Goal: Find specific page/section: Find specific page/section

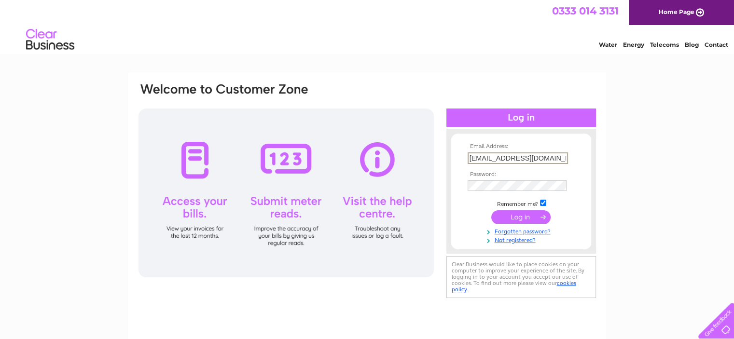
click at [520, 220] on input "submit" at bounding box center [520, 217] width 59 height 14
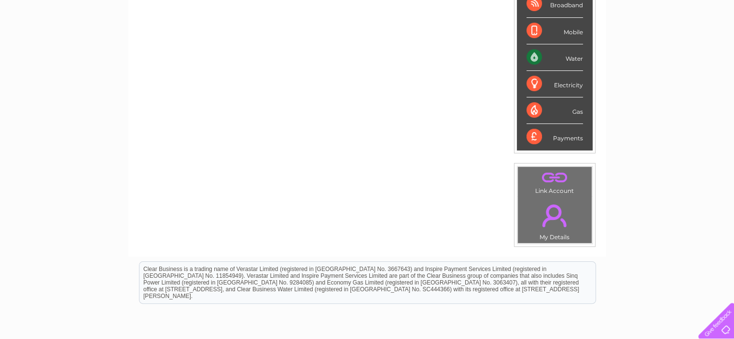
scroll to position [48, 0]
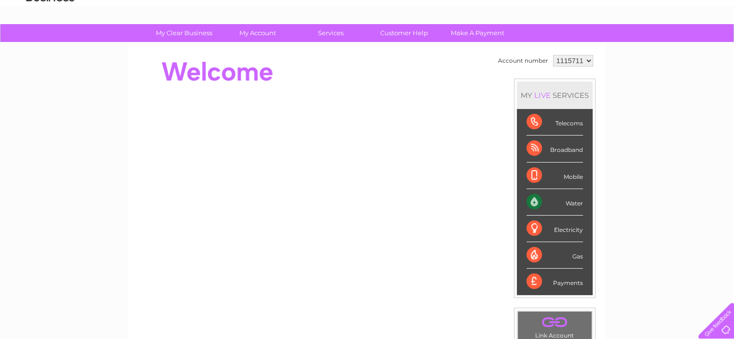
click at [572, 283] on div "Payments" at bounding box center [554, 282] width 56 height 26
click at [561, 279] on div "Payments" at bounding box center [554, 282] width 56 height 26
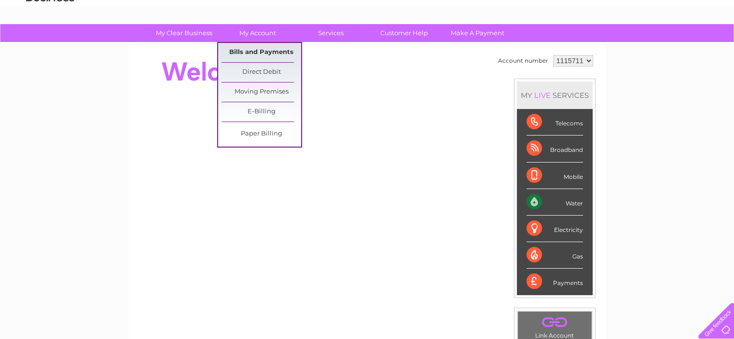
click at [258, 53] on link "Bills and Payments" at bounding box center [261, 52] width 80 height 19
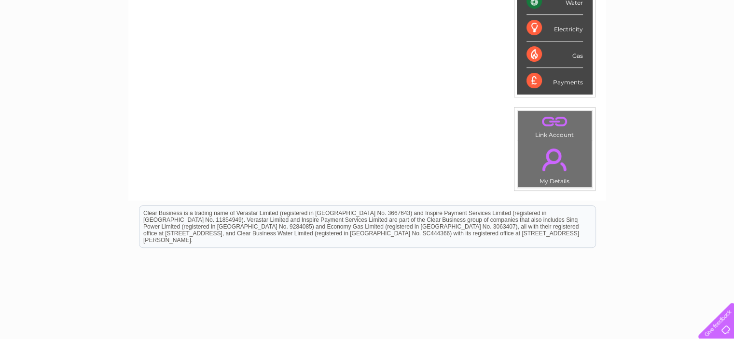
scroll to position [280, 0]
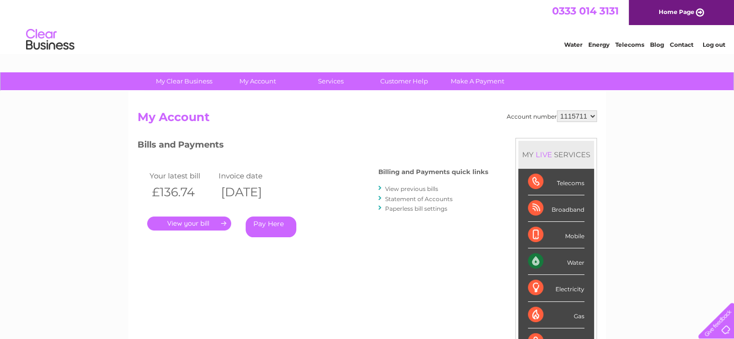
click at [215, 220] on link "." at bounding box center [189, 224] width 84 height 14
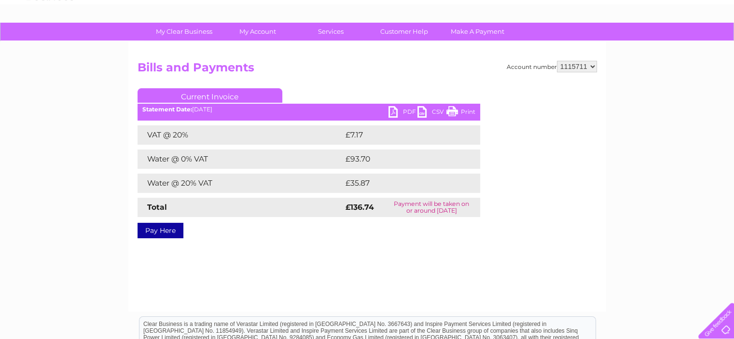
scroll to position [49, 0]
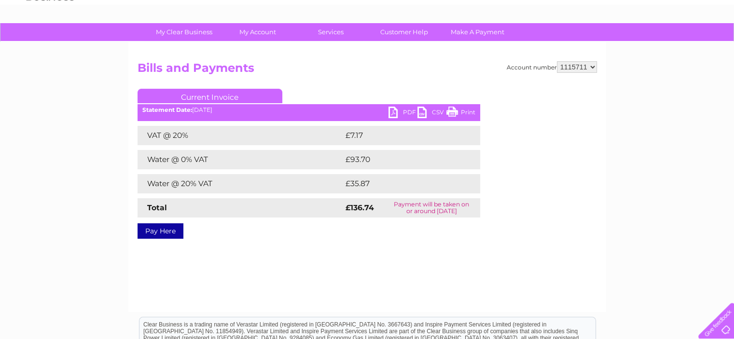
click at [393, 112] on link "PDF" at bounding box center [402, 114] width 29 height 14
